Goal: Information Seeking & Learning: Learn about a topic

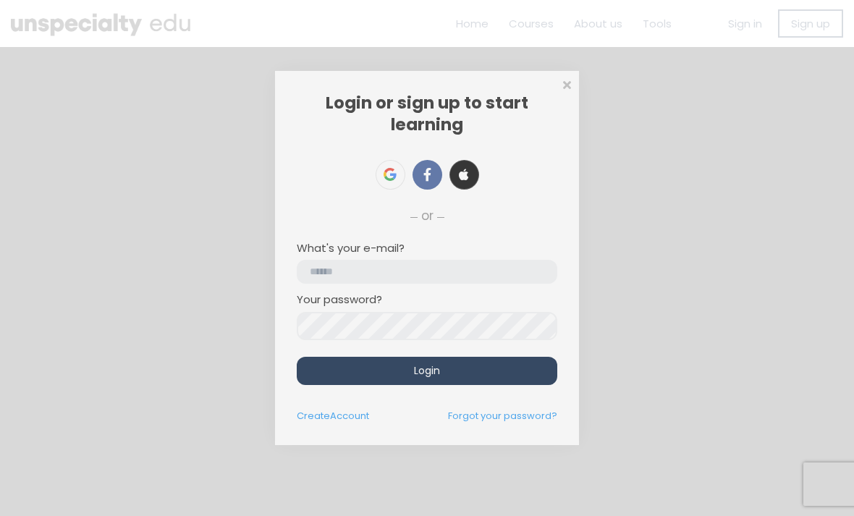
scroll to position [140, 0]
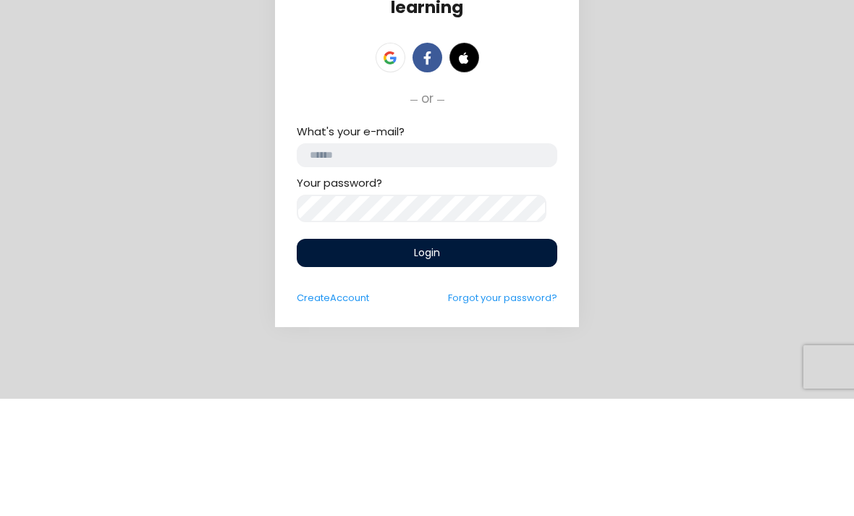
type input "**********"
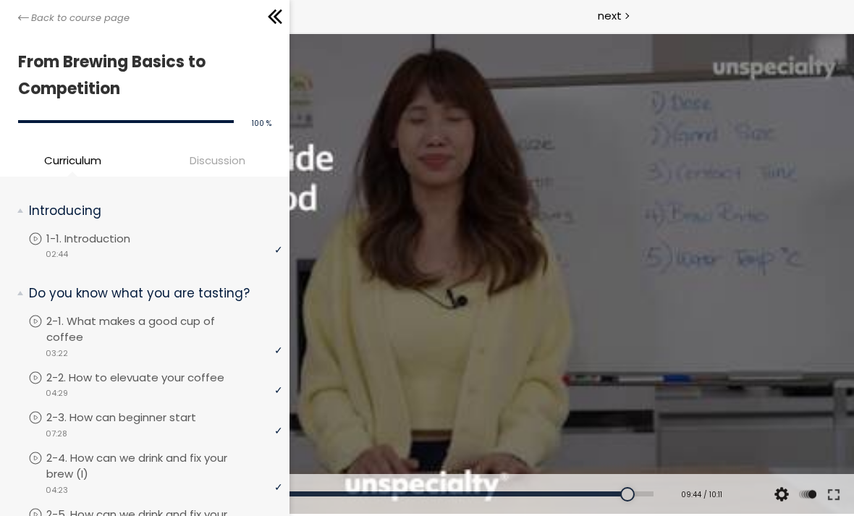
click at [27, 13] on icon at bounding box center [23, 17] width 11 height 11
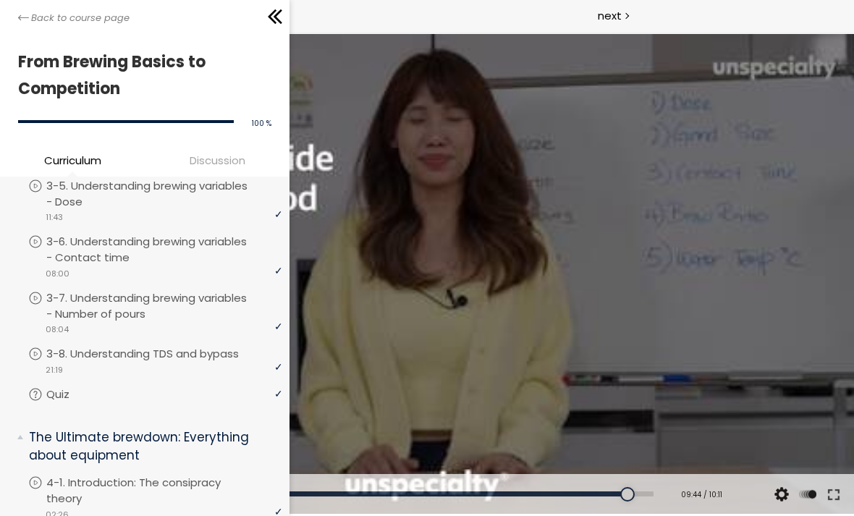
scroll to position [736, 0]
click at [114, 292] on p "3-7. Understanding brewing variables - Number of pours" at bounding box center [164, 308] width 236 height 32
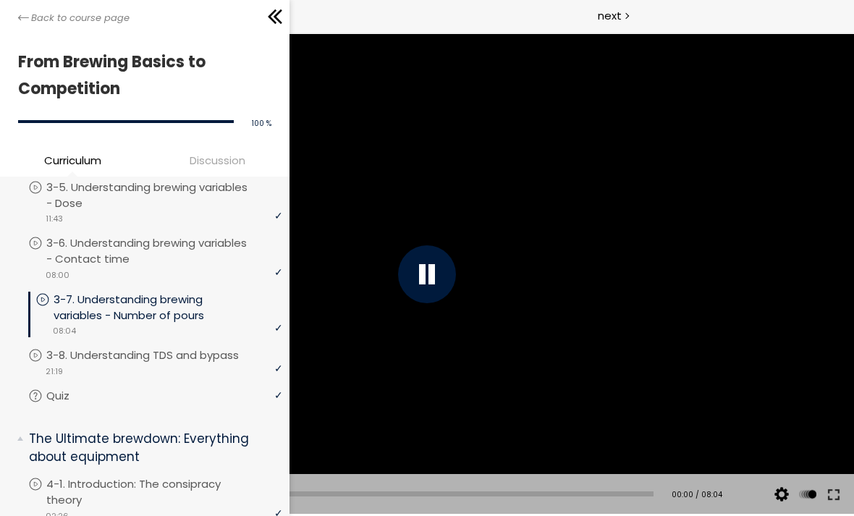
click at [436, 276] on div at bounding box center [427, 274] width 58 height 58
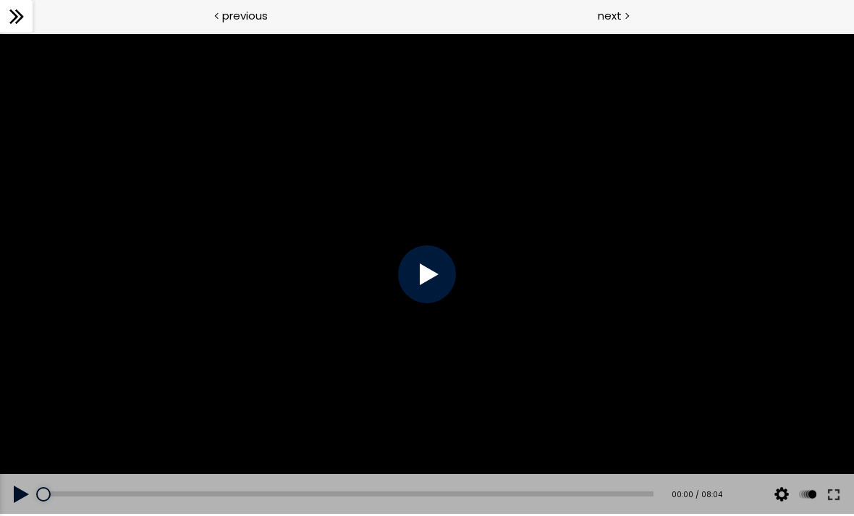
click at [430, 276] on div at bounding box center [427, 274] width 58 height 58
click at [125, 273] on div at bounding box center [427, 274] width 854 height 480
click at [120, 268] on div at bounding box center [427, 274] width 854 height 480
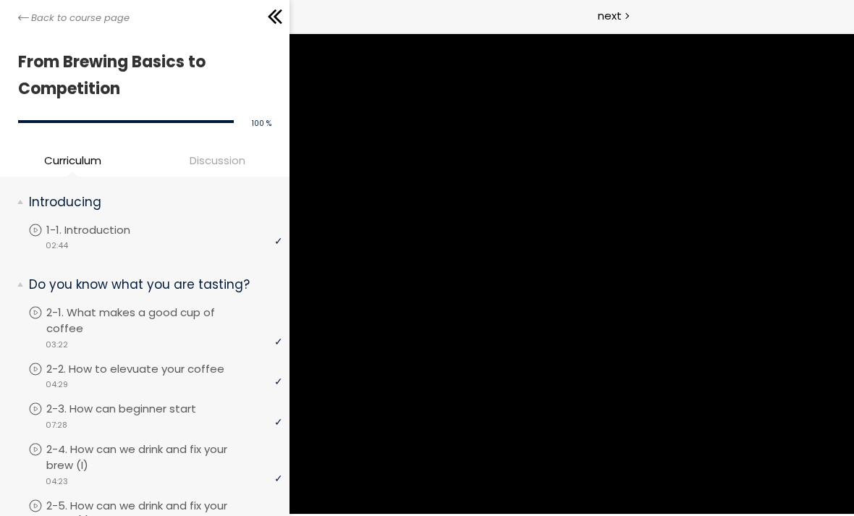
scroll to position [-4, 0]
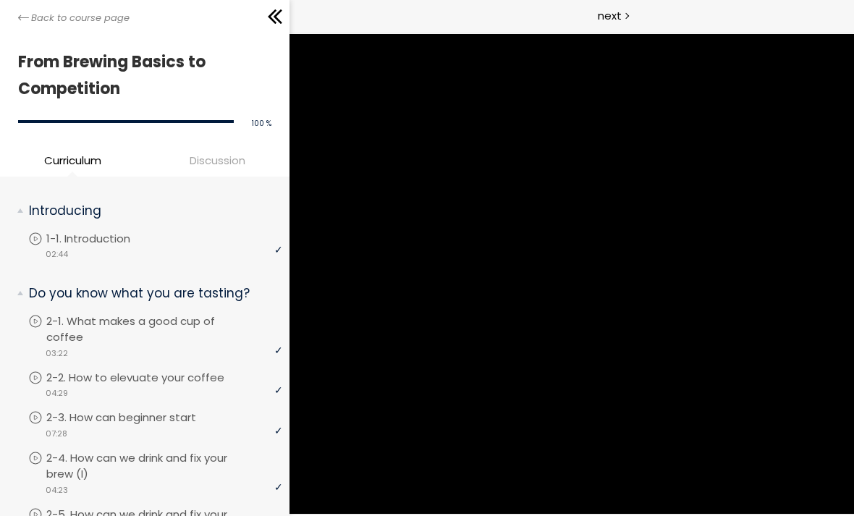
click at [238, 154] on span "Discussion" at bounding box center [216, 160] width 137 height 17
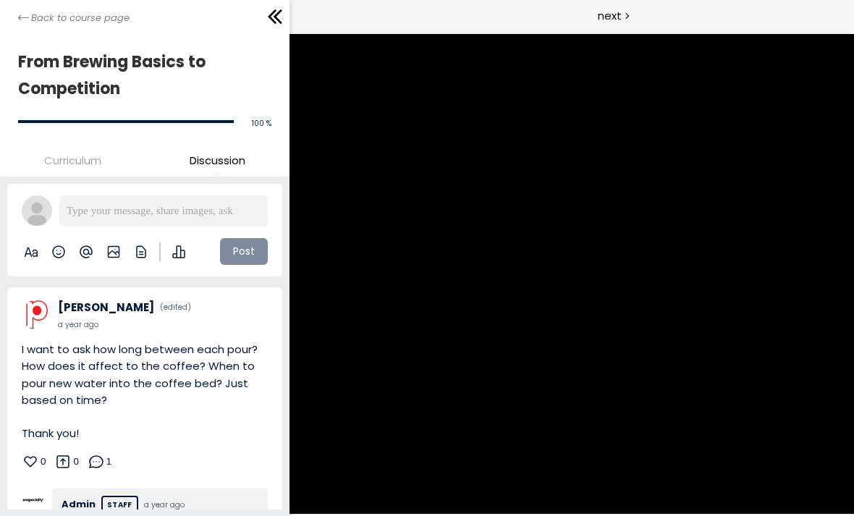
scroll to position [0, 0]
click at [103, 18] on span "Back to course page" at bounding box center [80, 18] width 98 height 14
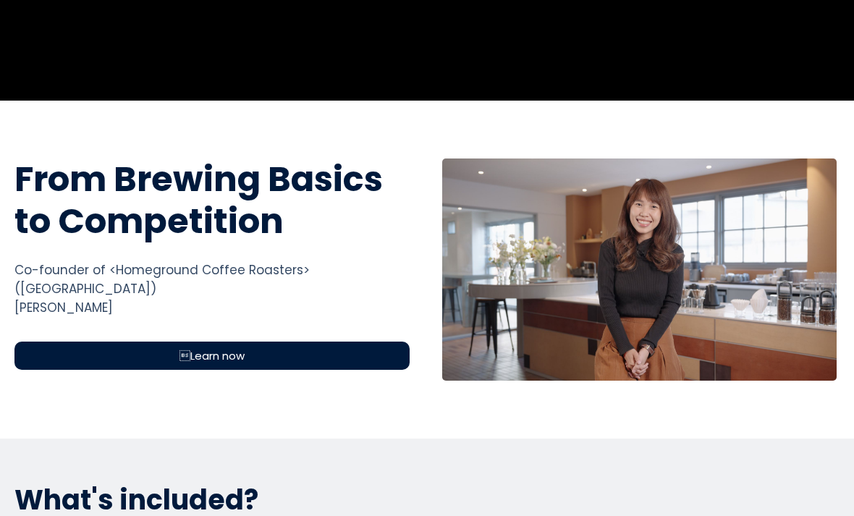
scroll to position [411, 0]
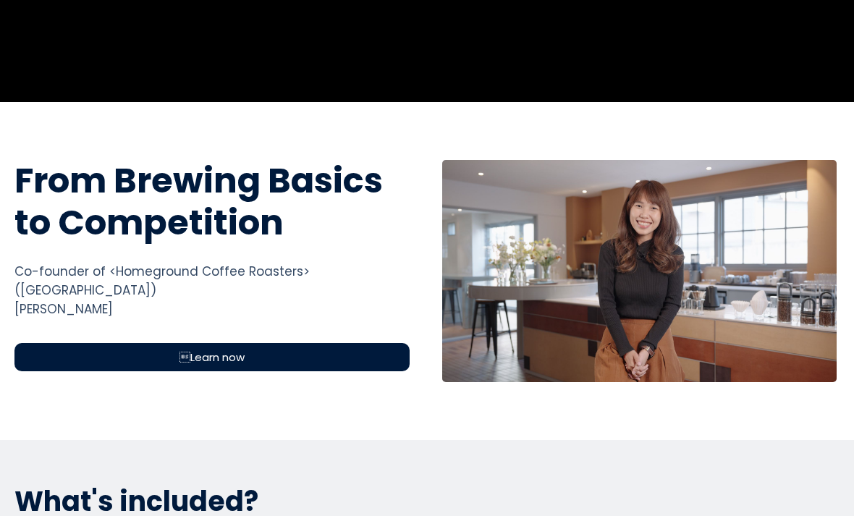
click at [242, 349] on span "Learn now" at bounding box center [211, 357] width 65 height 17
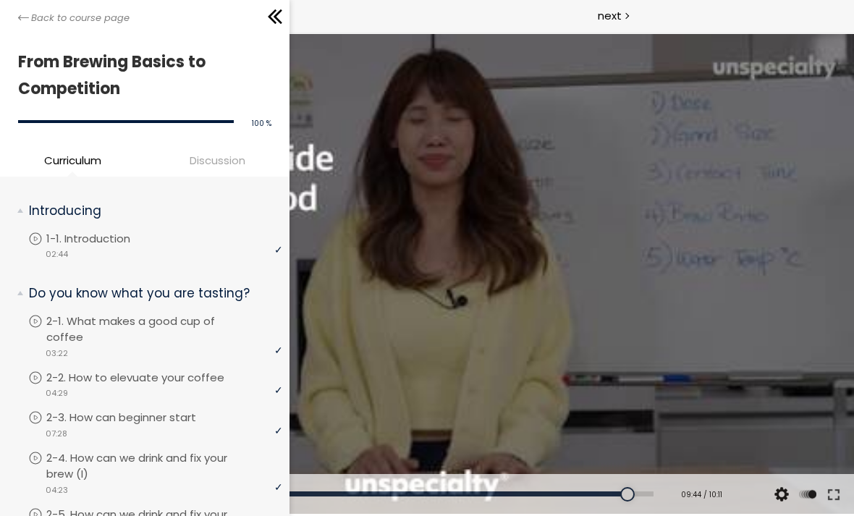
click at [27, 22] on icon at bounding box center [23, 17] width 11 height 11
click at [123, 321] on p "2-1. What makes a good cup of coffee" at bounding box center [164, 329] width 236 height 32
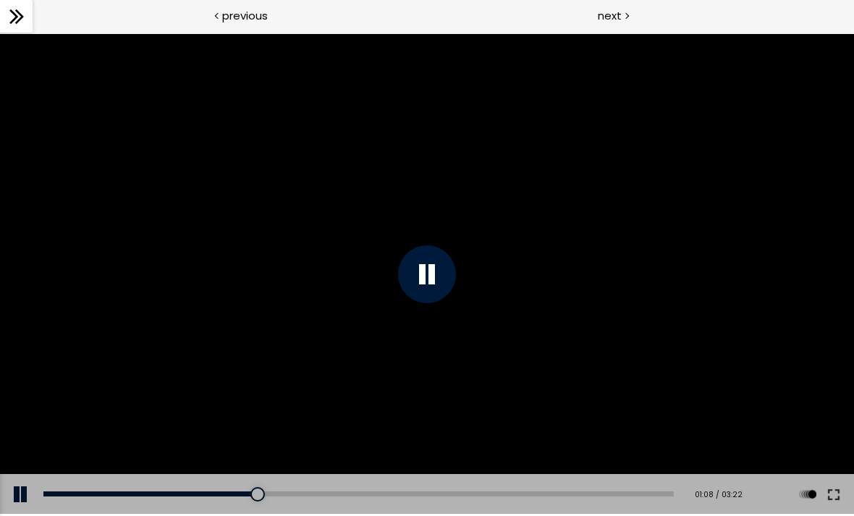
click at [742, 249] on div at bounding box center [427, 274] width 854 height 480
click at [428, 280] on div at bounding box center [427, 274] width 58 height 58
click at [737, 319] on div at bounding box center [427, 274] width 854 height 480
click at [432, 276] on div at bounding box center [427, 274] width 58 height 58
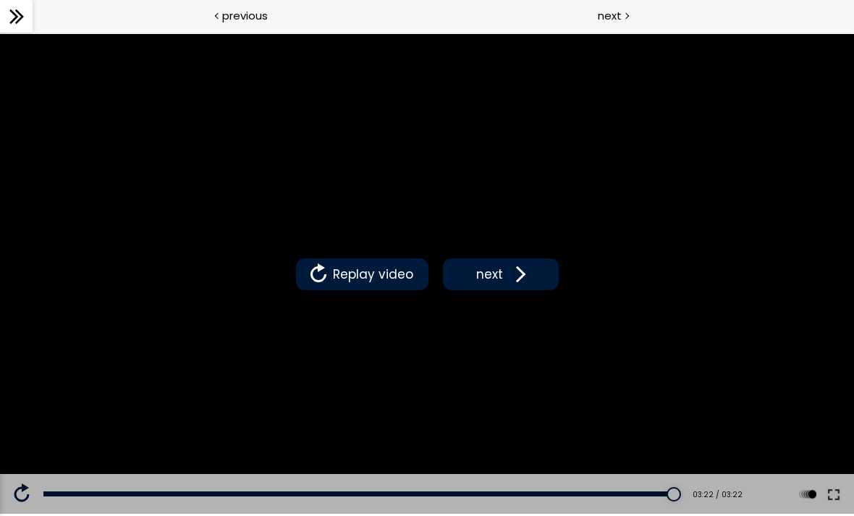
click at [519, 288] on button "next" at bounding box center [501, 274] width 116 height 32
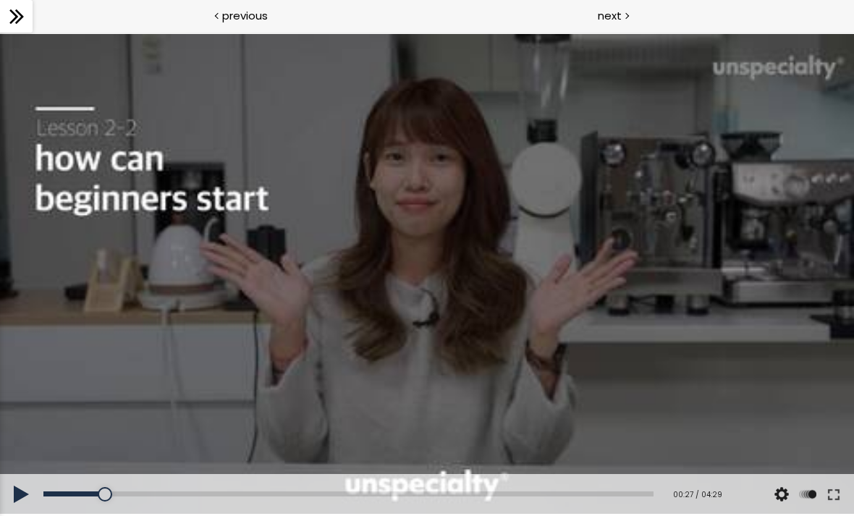
click at [17, 494] on button at bounding box center [21, 494] width 43 height 41
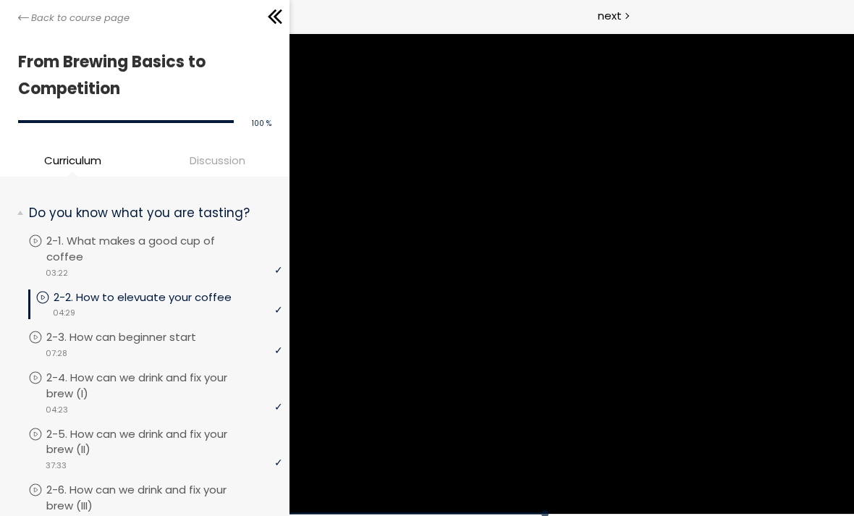
scroll to position [82, 0]
click at [182, 368] on p "2-4. How can we drink and fix your brew (I)" at bounding box center [164, 384] width 236 height 32
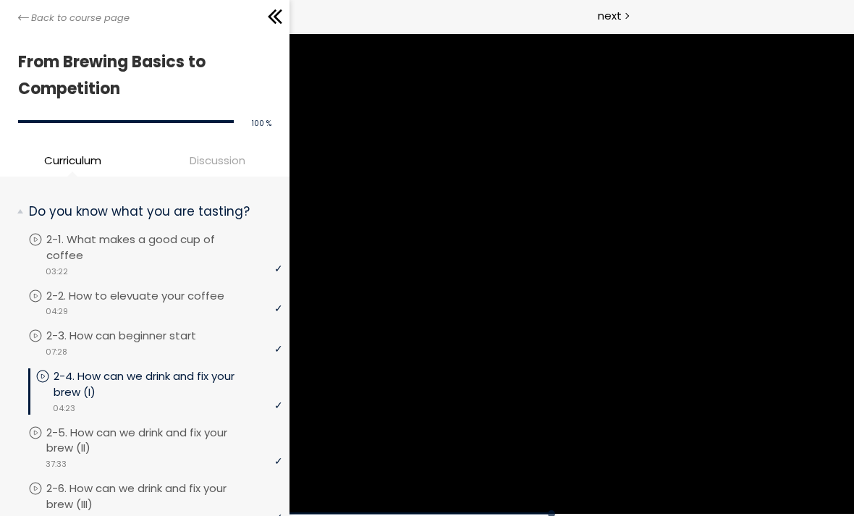
click at [168, 368] on p "2-4. How can we drink and fix your brew (I)" at bounding box center [168, 384] width 229 height 32
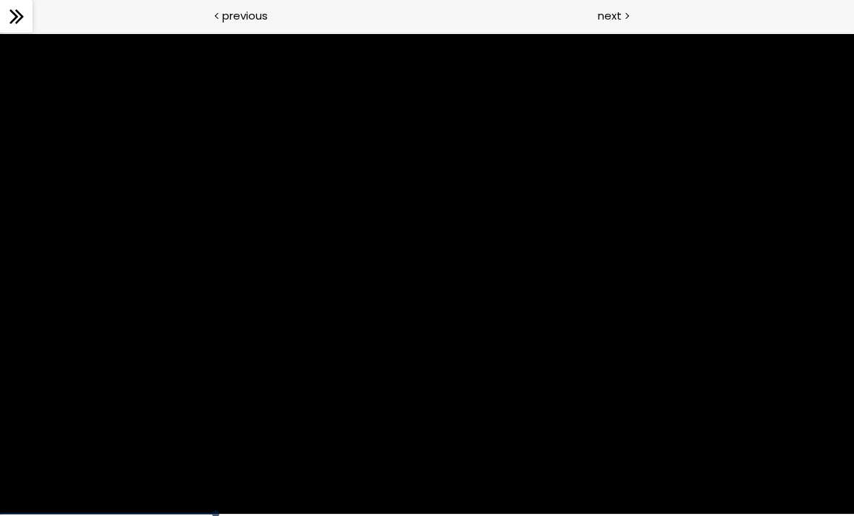
click at [262, 387] on div at bounding box center [427, 274] width 854 height 480
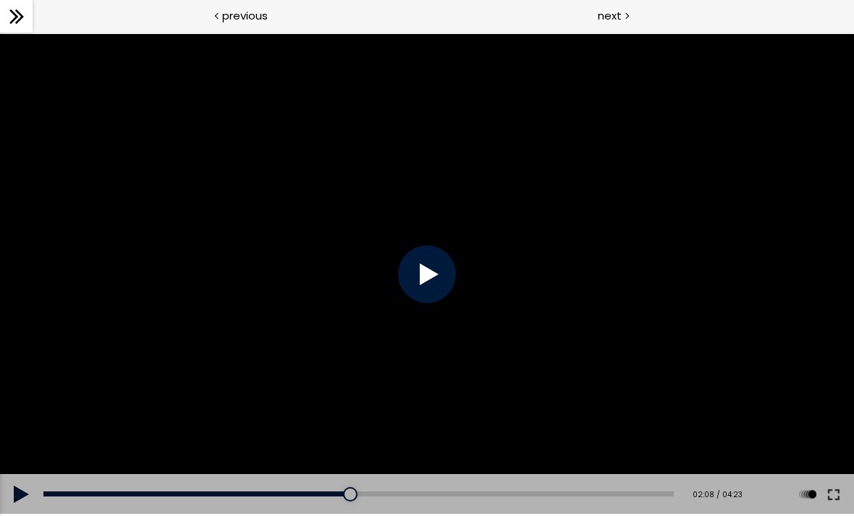
click at [17, 475] on button at bounding box center [21, 494] width 43 height 41
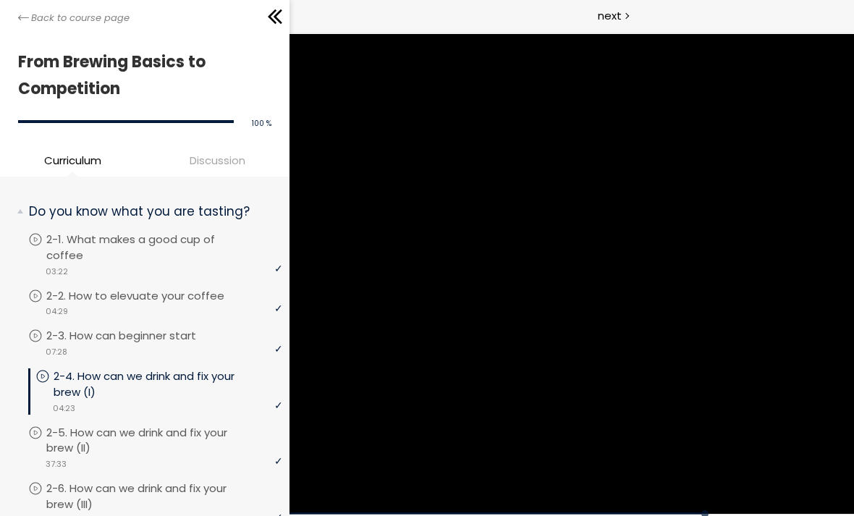
click at [20, 24] on link "Back to course page" at bounding box center [73, 18] width 111 height 14
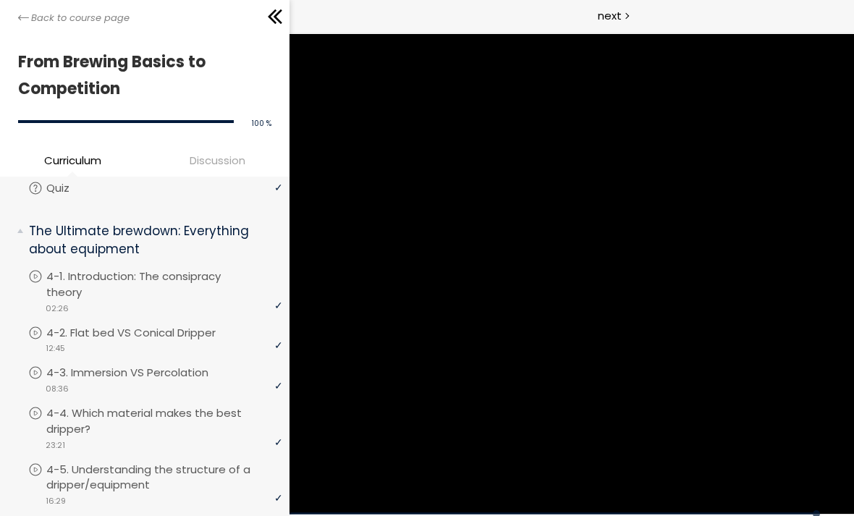
scroll to position [944, 0]
